Goal: Use online tool/utility: Utilize a website feature to perform a specific function

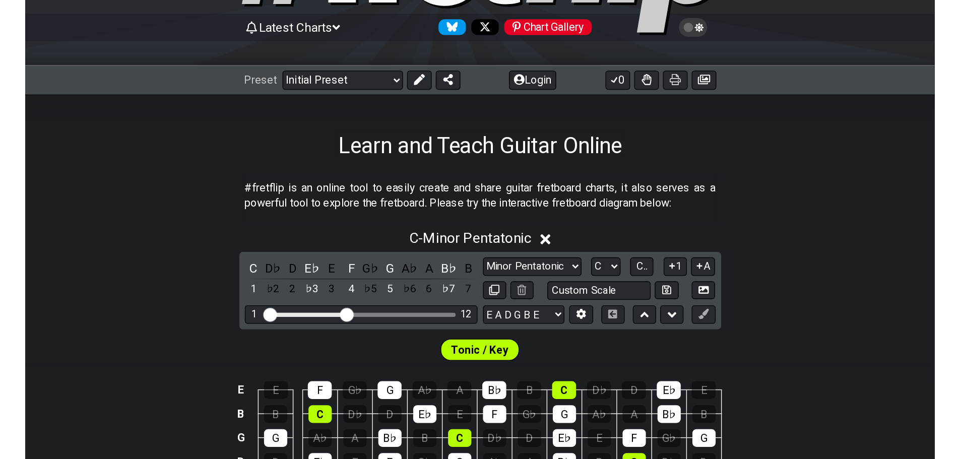
scroll to position [101, 0]
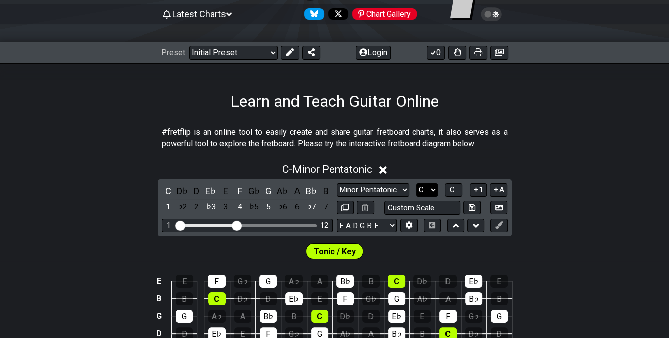
click at [425, 189] on select "A♭ A A♯ B♭ B C C♯ D♭ D D♯ E♭ E F F♯ G♭ G G♯" at bounding box center [428, 190] width 22 height 14
select select "A"
click at [417, 183] on select "A♭ A A♯ B♭ B C C♯ D♭ D D♯ E♭ E F F♯ G♭ G G♯" at bounding box center [428, 190] width 22 height 14
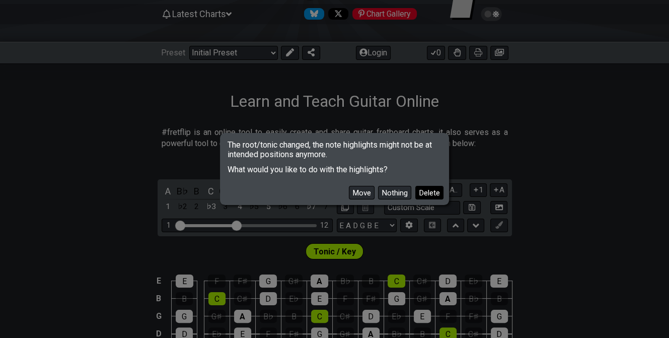
click at [425, 186] on button "Delete" at bounding box center [430, 193] width 28 height 14
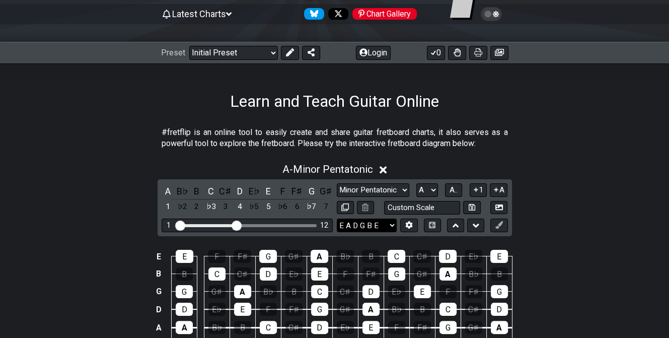
click at [383, 222] on select "E A D G B E E A D G B E E A D G B E B E A D F♯ B A D G C E A D A D G B E E♭ A♭ …" at bounding box center [367, 226] width 60 height 14
click at [409, 223] on icon at bounding box center [409, 226] width 7 height 8
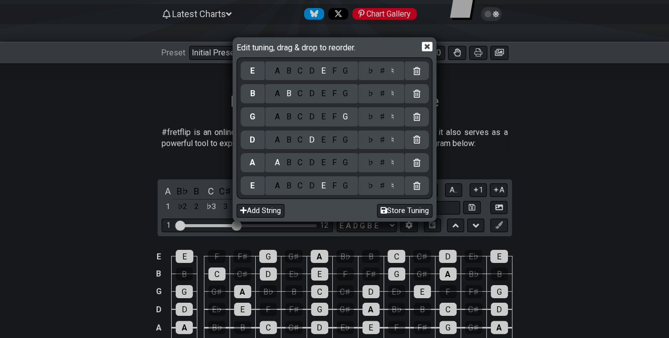
click at [278, 186] on div "A" at bounding box center [277, 185] width 12 height 11
click at [322, 163] on div "E" at bounding box center [323, 162] width 11 height 11
click at [276, 144] on div "A" at bounding box center [277, 139] width 12 height 11
click at [312, 122] on div "A B C D E F G" at bounding box center [311, 116] width 93 height 19
click at [311, 118] on div "D" at bounding box center [312, 116] width 12 height 11
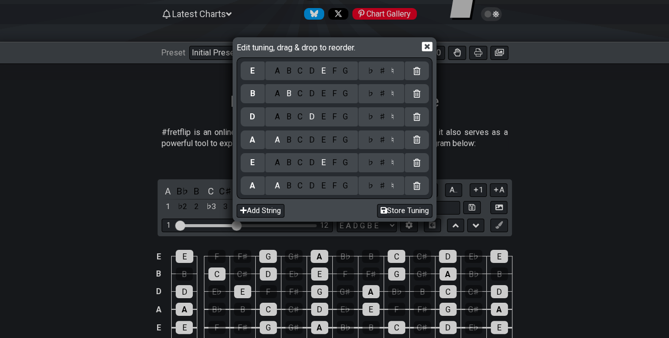
click at [332, 95] on div "F" at bounding box center [334, 93] width 11 height 11
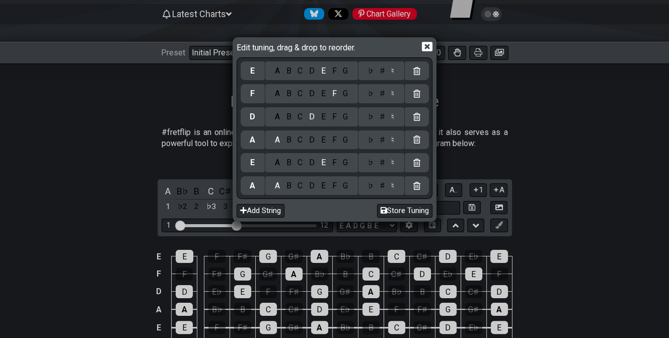
click at [379, 92] on div "♯" at bounding box center [382, 93] width 12 height 11
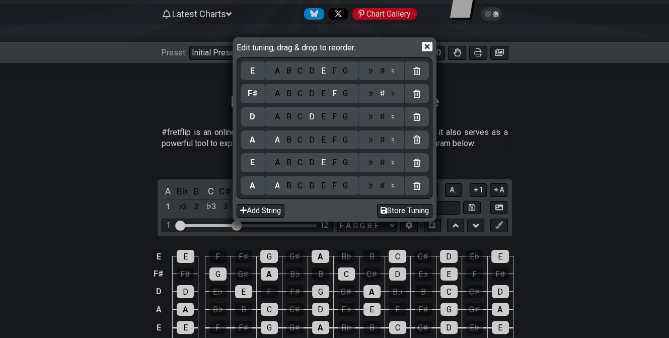
click at [291, 77] on div "A B C D E F G" at bounding box center [311, 70] width 93 height 19
click at [286, 75] on div "B" at bounding box center [289, 70] width 12 height 11
click at [388, 212] on button "Store Tuning" at bounding box center [404, 211] width 55 height 14
click at [422, 49] on icon at bounding box center [427, 46] width 11 height 11
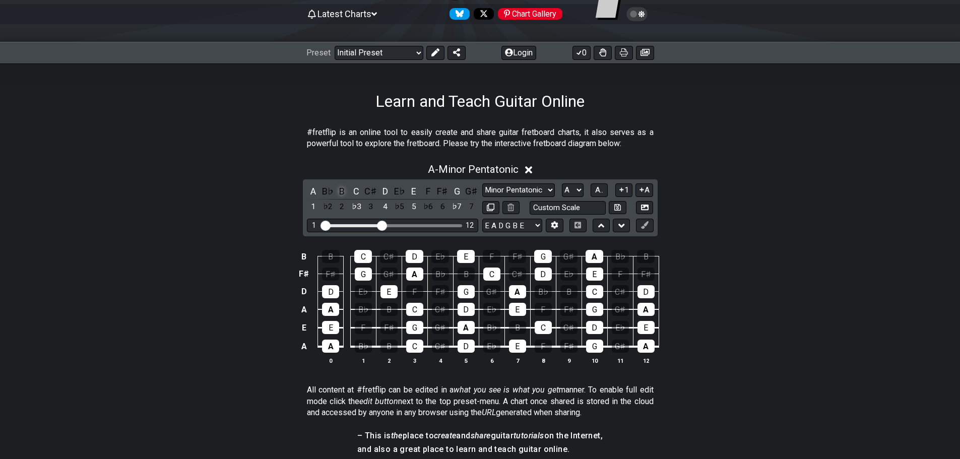
click at [345, 193] on div "B" at bounding box center [341, 191] width 13 height 14
click at [427, 194] on div "F" at bounding box center [428, 191] width 13 height 14
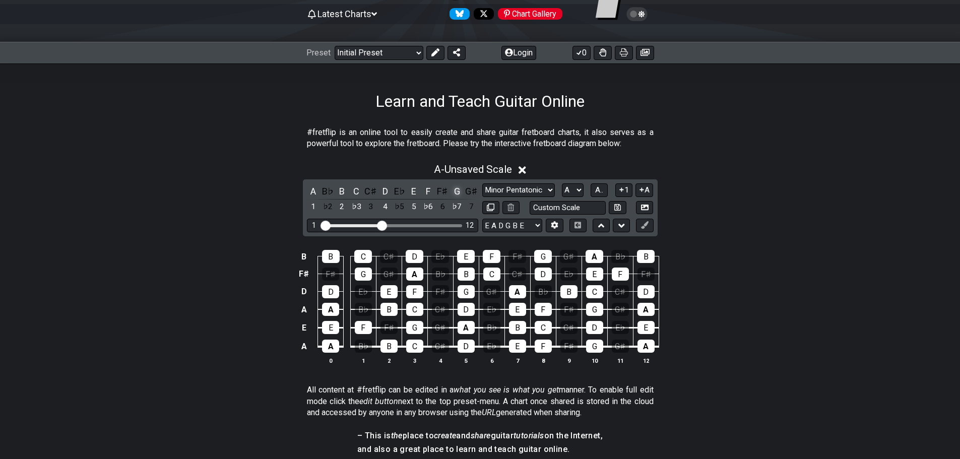
click at [455, 194] on div "G" at bounding box center [456, 191] width 13 height 14
click at [467, 195] on div "G♯" at bounding box center [470, 191] width 13 height 14
